Goal: Information Seeking & Learning: Check status

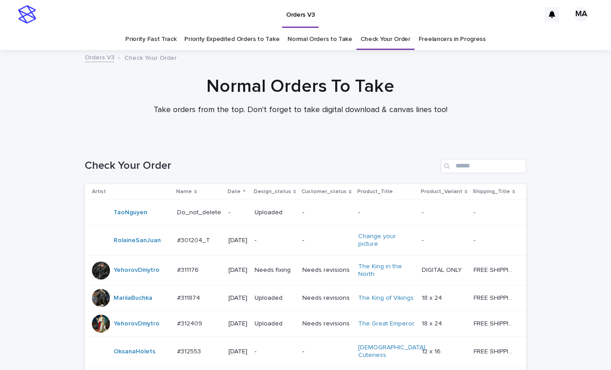
scroll to position [739, 0]
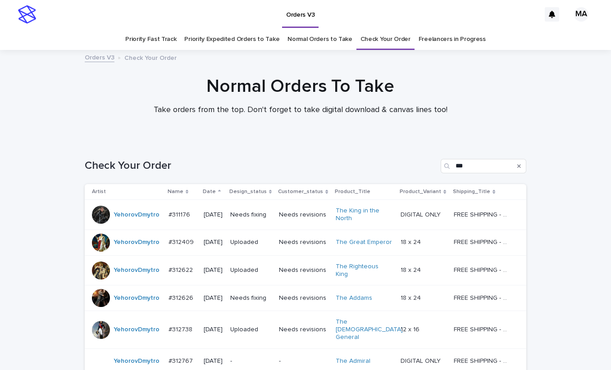
scroll to position [245, 0]
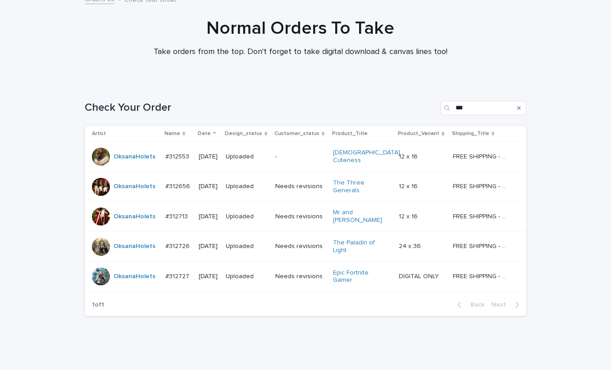
scroll to position [61, 0]
